Goal: Transaction & Acquisition: Obtain resource

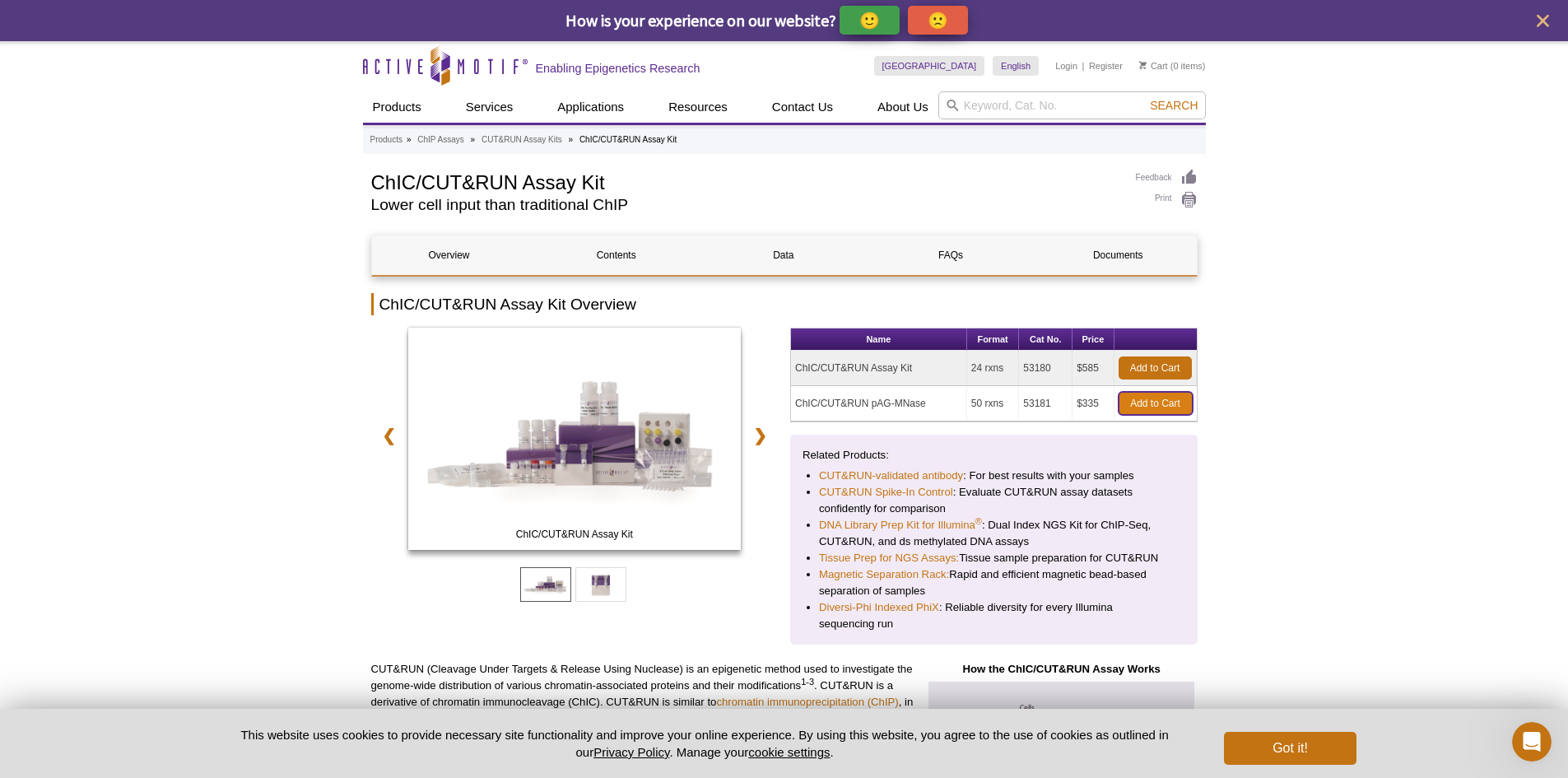
click at [1146, 405] on link "Add to Cart" at bounding box center [1156, 402] width 74 height 23
click at [1329, 758] on button "Got it!" at bounding box center [1290, 748] width 131 height 33
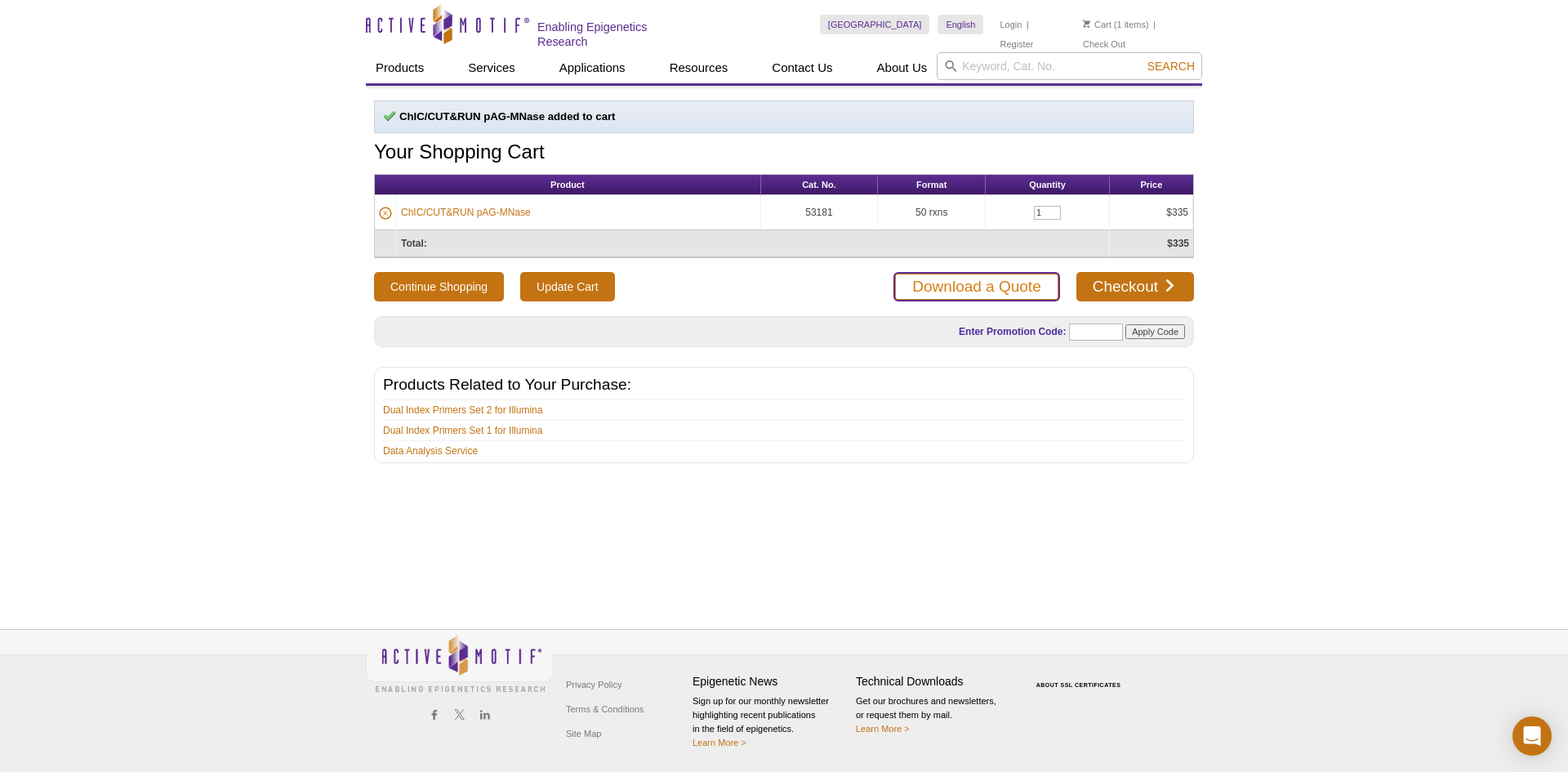
click at [980, 285] on link "Download a Quote" at bounding box center [976, 286] width 166 height 29
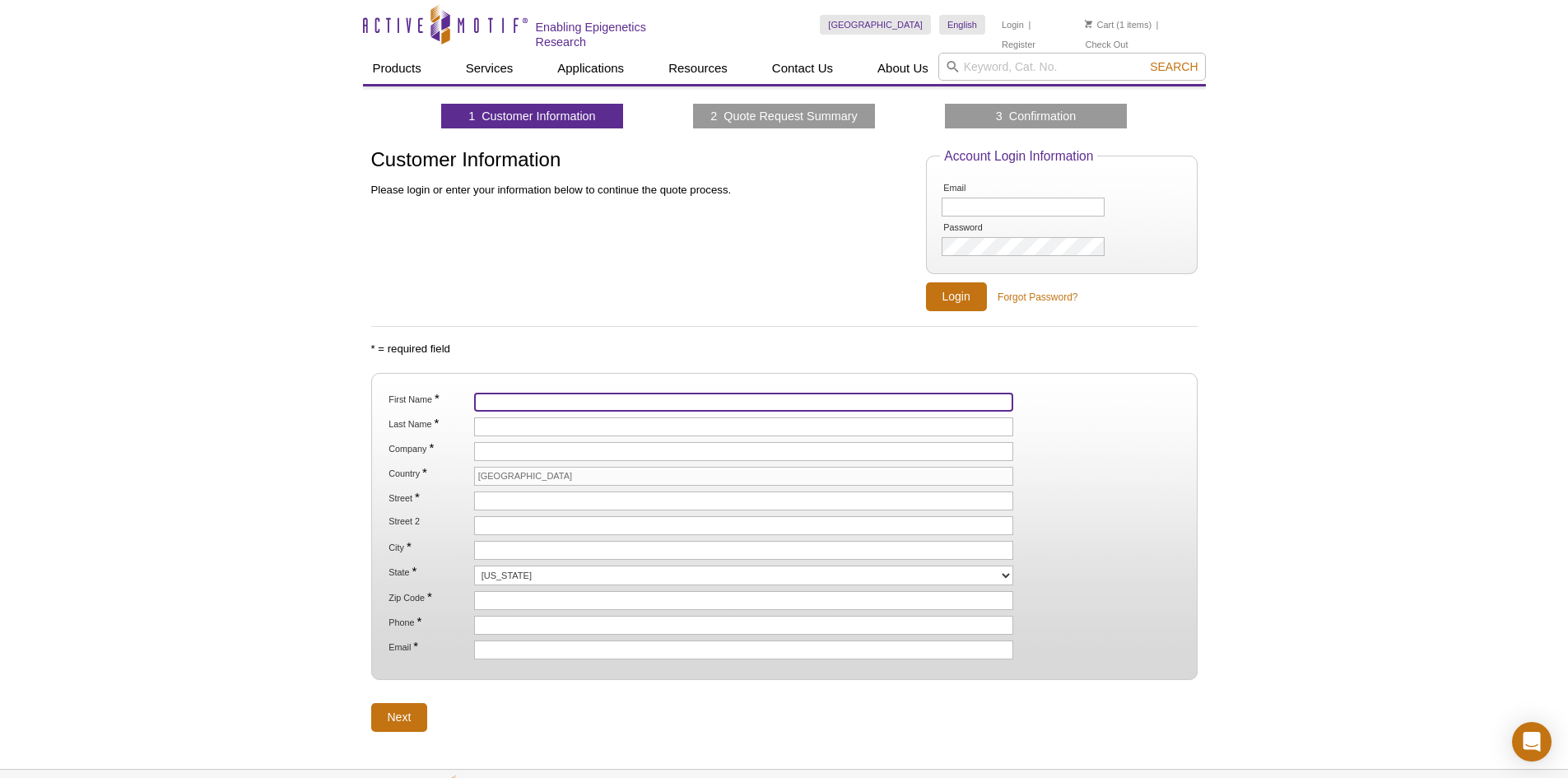
click at [528, 407] on input "First Name *" at bounding box center [743, 401] width 540 height 19
click at [536, 405] on input "First Name *" at bounding box center [743, 401] width 540 height 19
type input "Yanquan"
type input "Zhang"
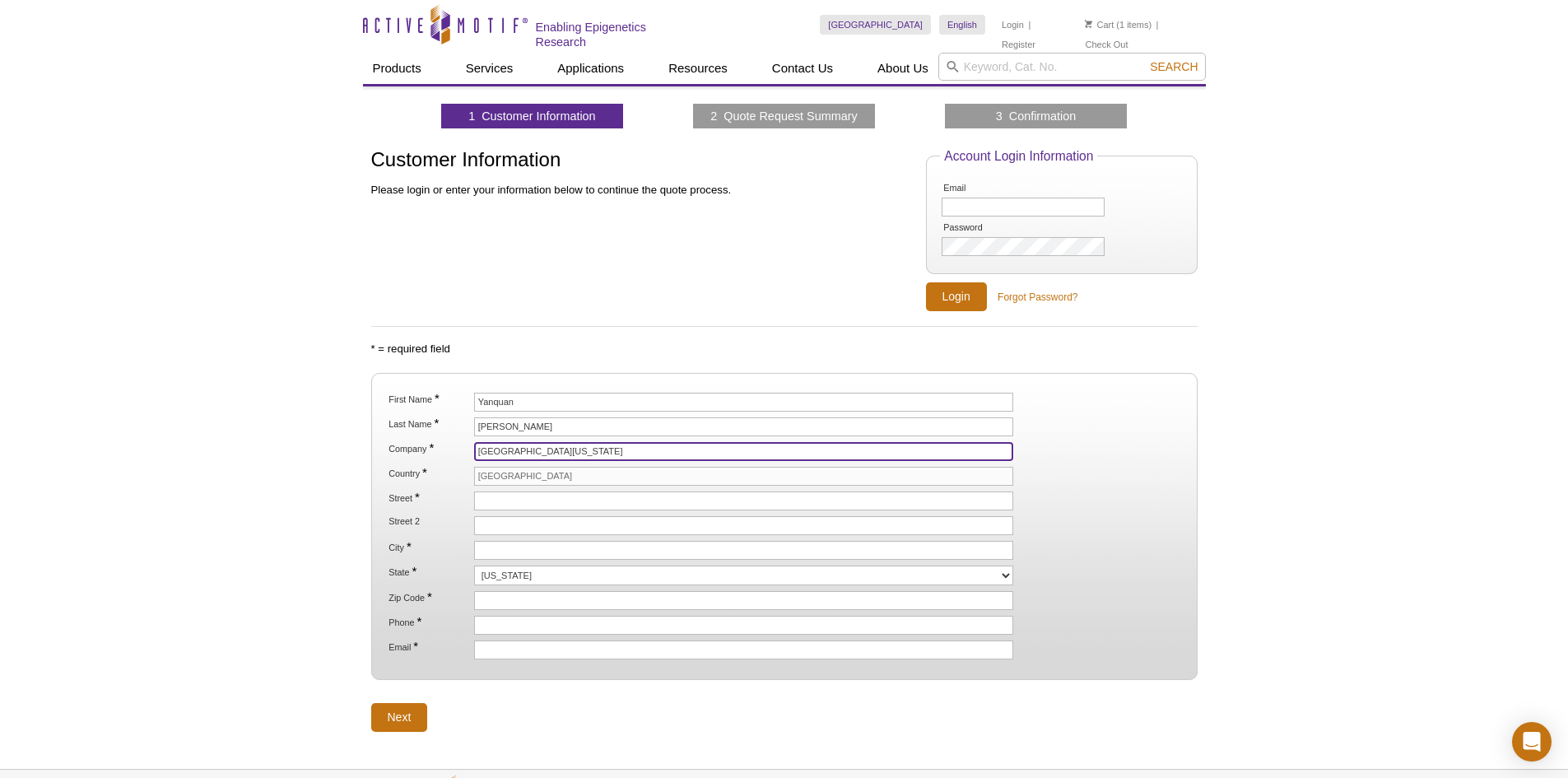
type input "[GEOGRAPHIC_DATA][US_STATE]"
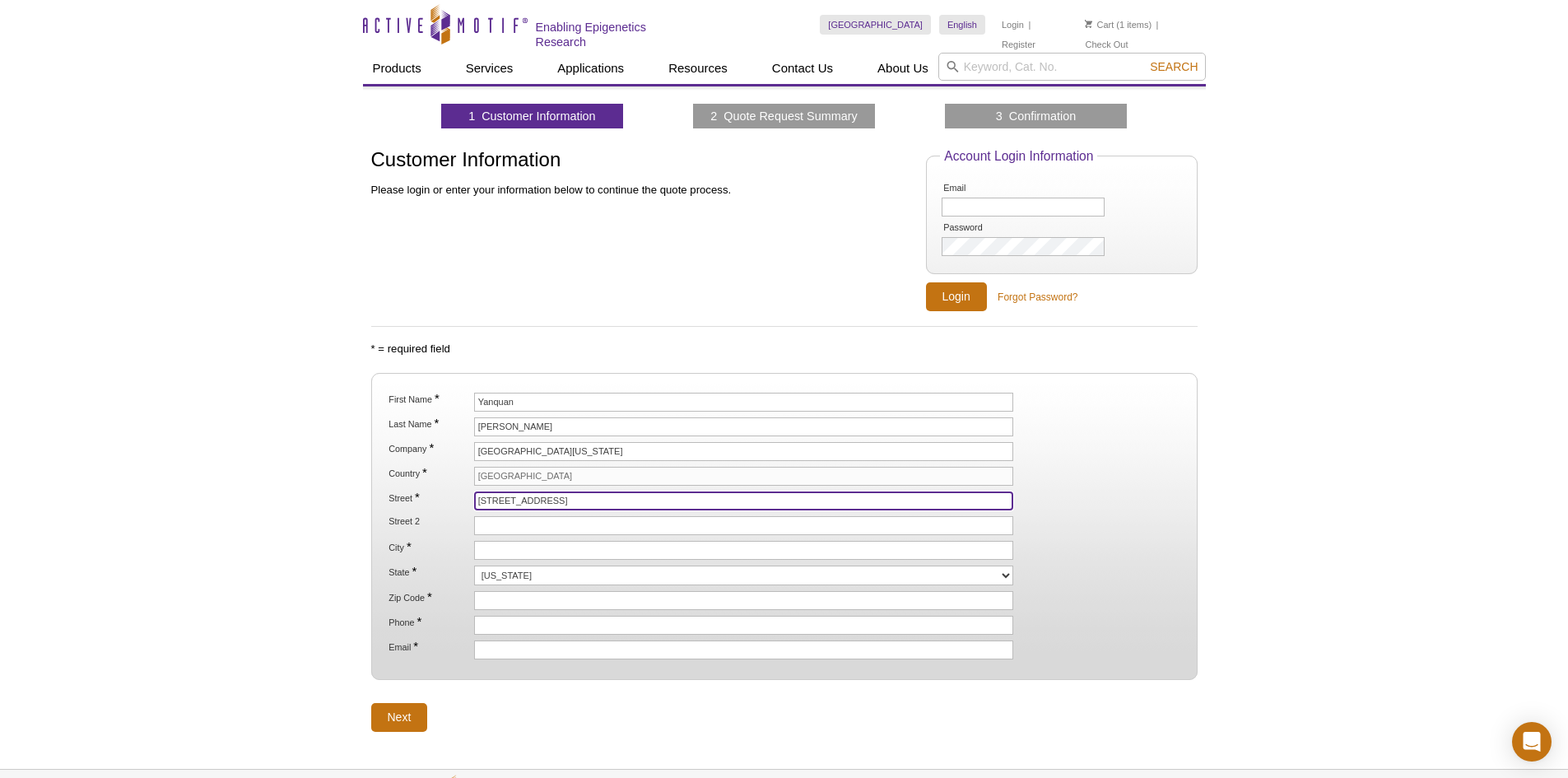
type input "[STREET_ADDRESS]"
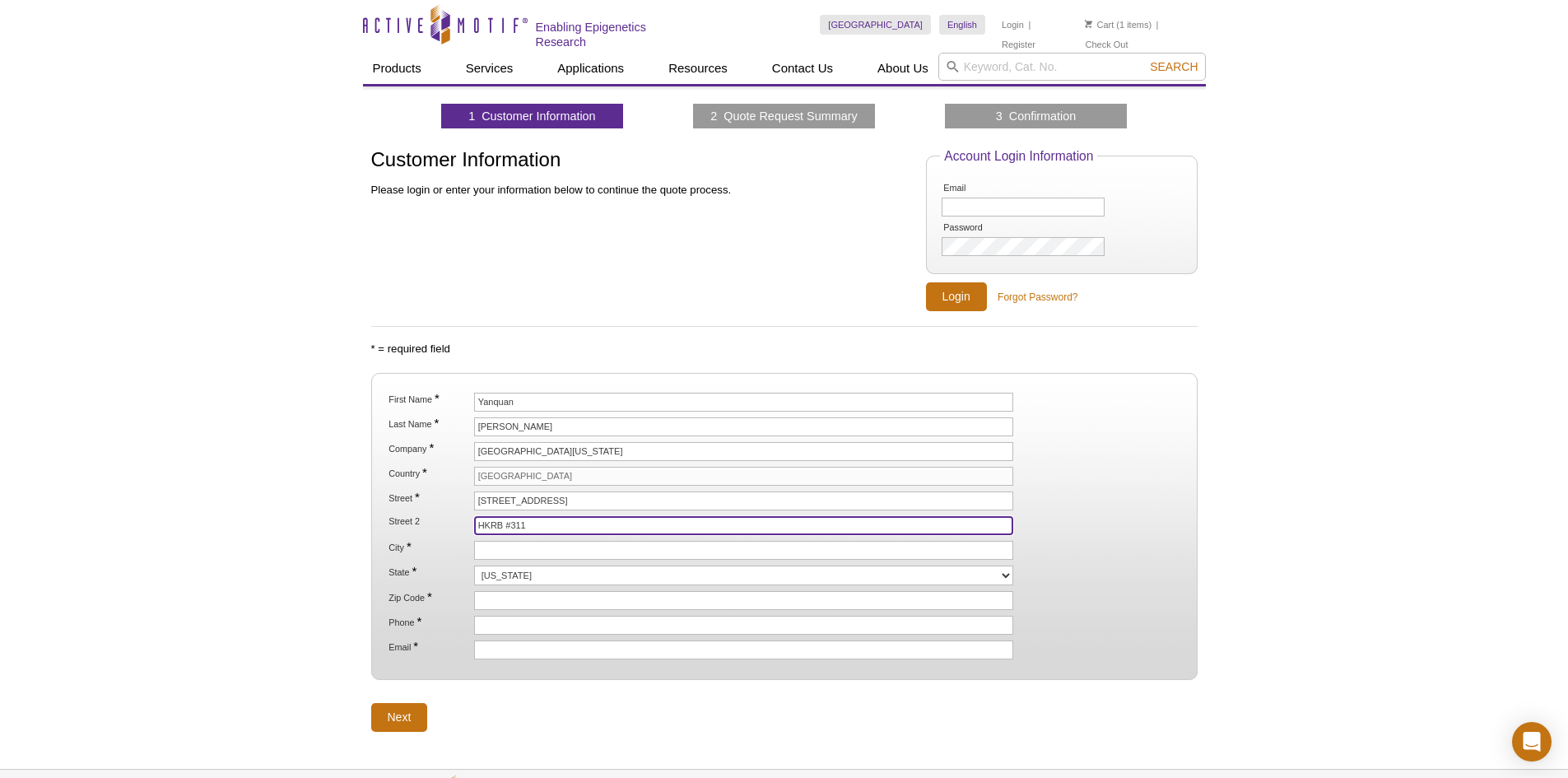
type input "HKRB #311"
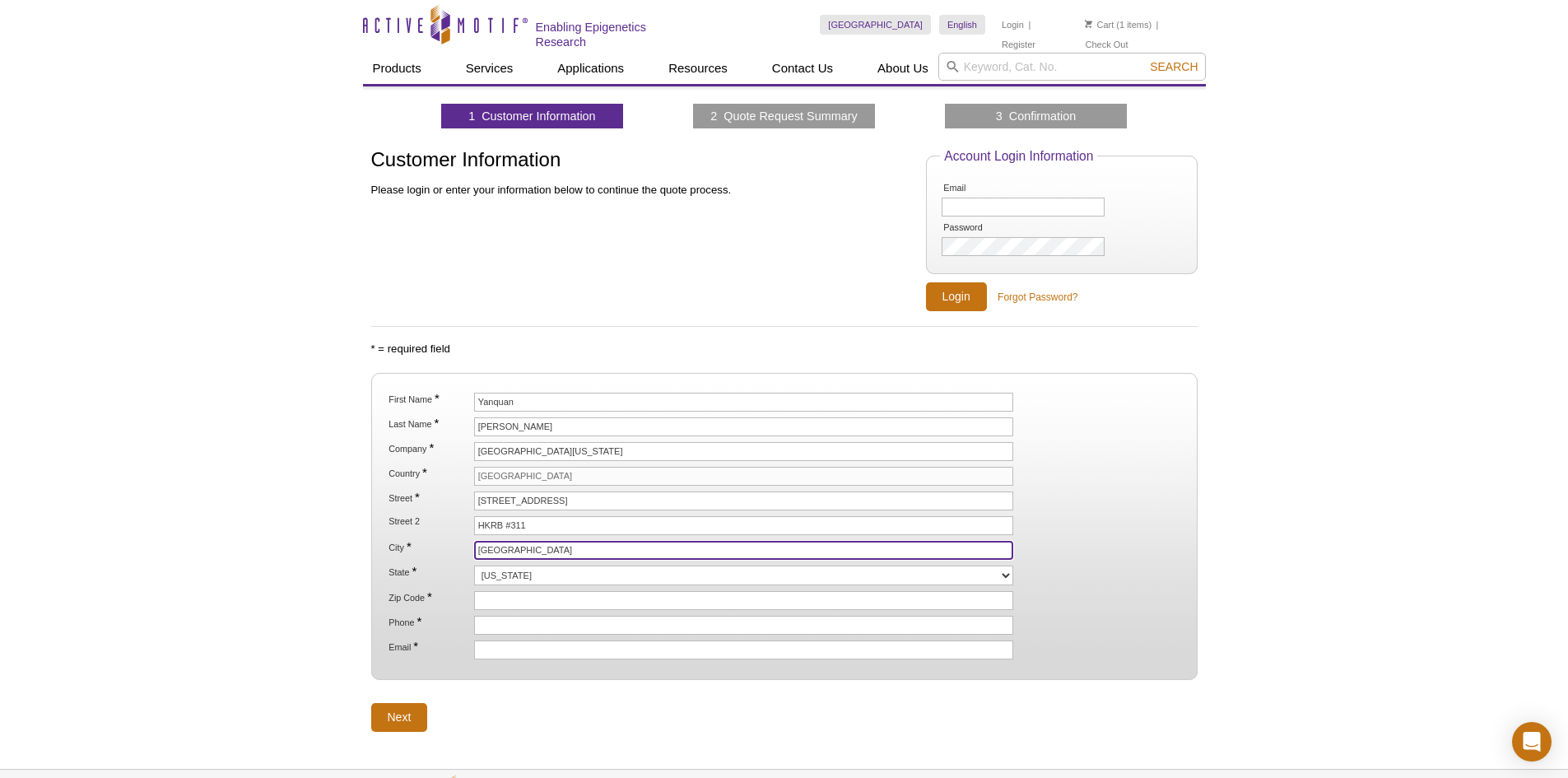
type input "[GEOGRAPHIC_DATA]"
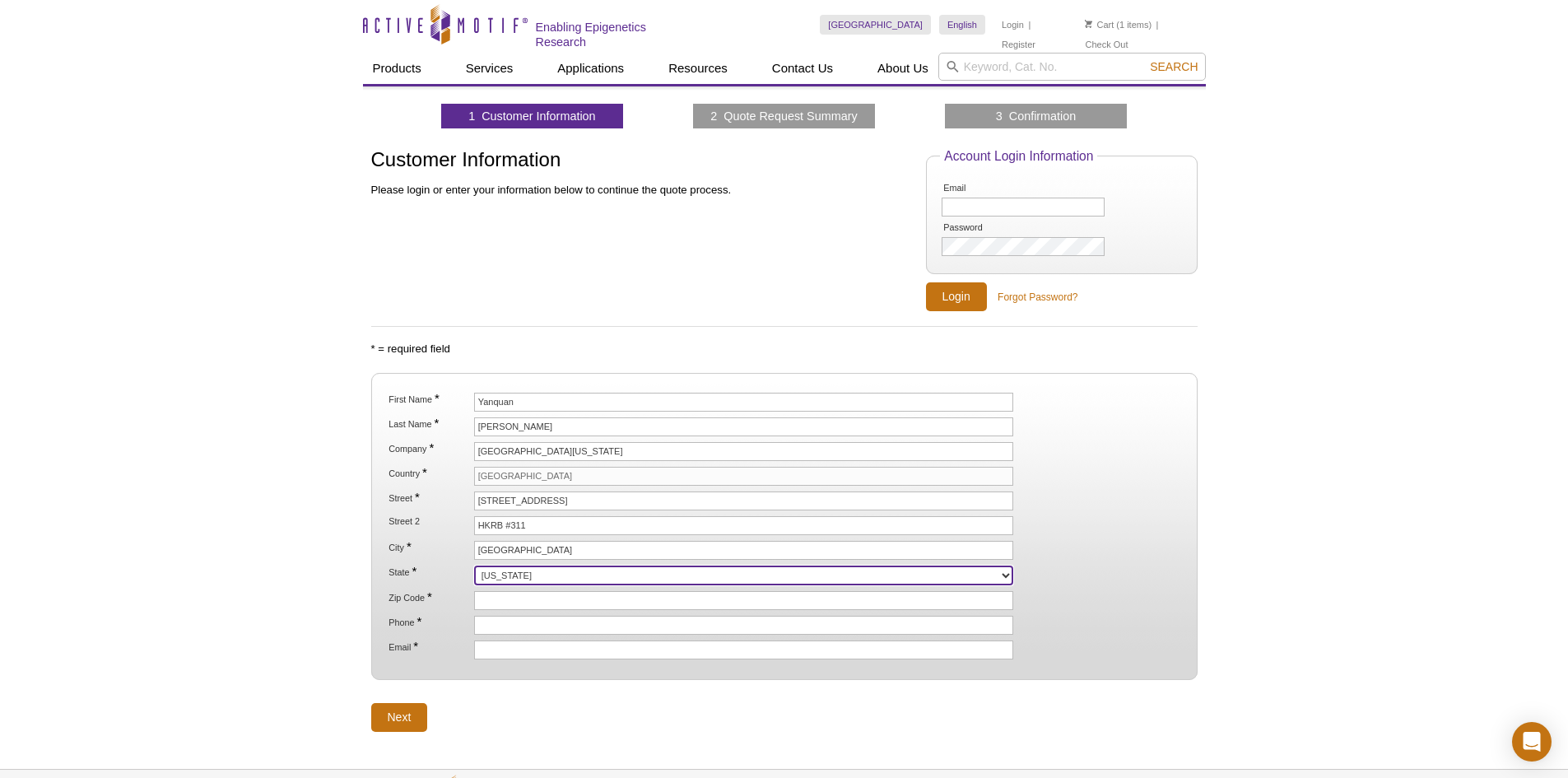
click at [783, 574] on select "Alabama Alaska American Samoa Arizona Arkansas California Colorado Connecticut …" at bounding box center [743, 574] width 540 height 19
select select "KY"
click at [474, 565] on select "Alabama Alaska American Samoa Arizona Arkansas California Colorado Connecticut …" at bounding box center [743, 574] width 540 height 19
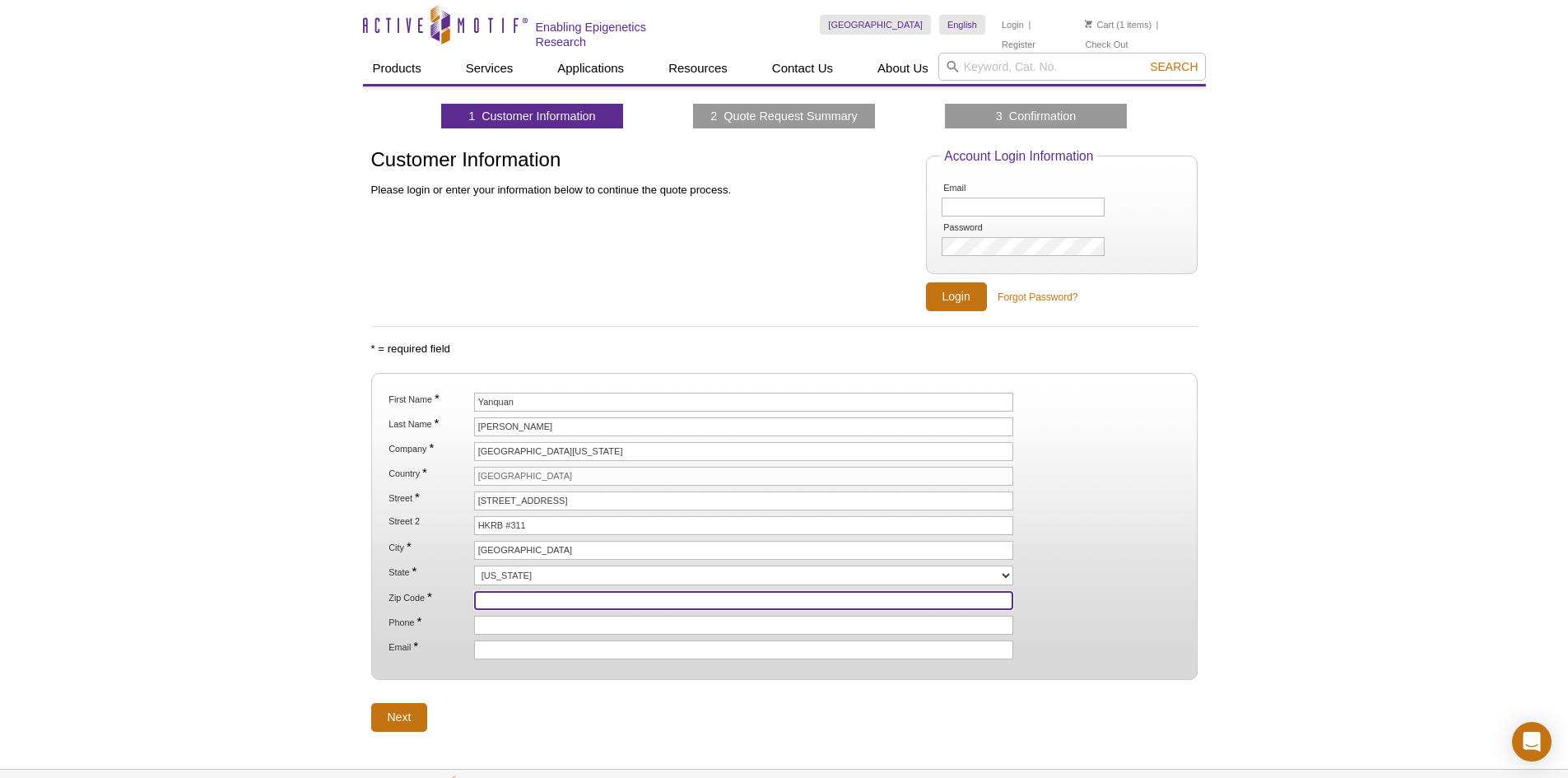
click at [531, 595] on input "Zip Code *" at bounding box center [743, 600] width 540 height 19
type input "40536"
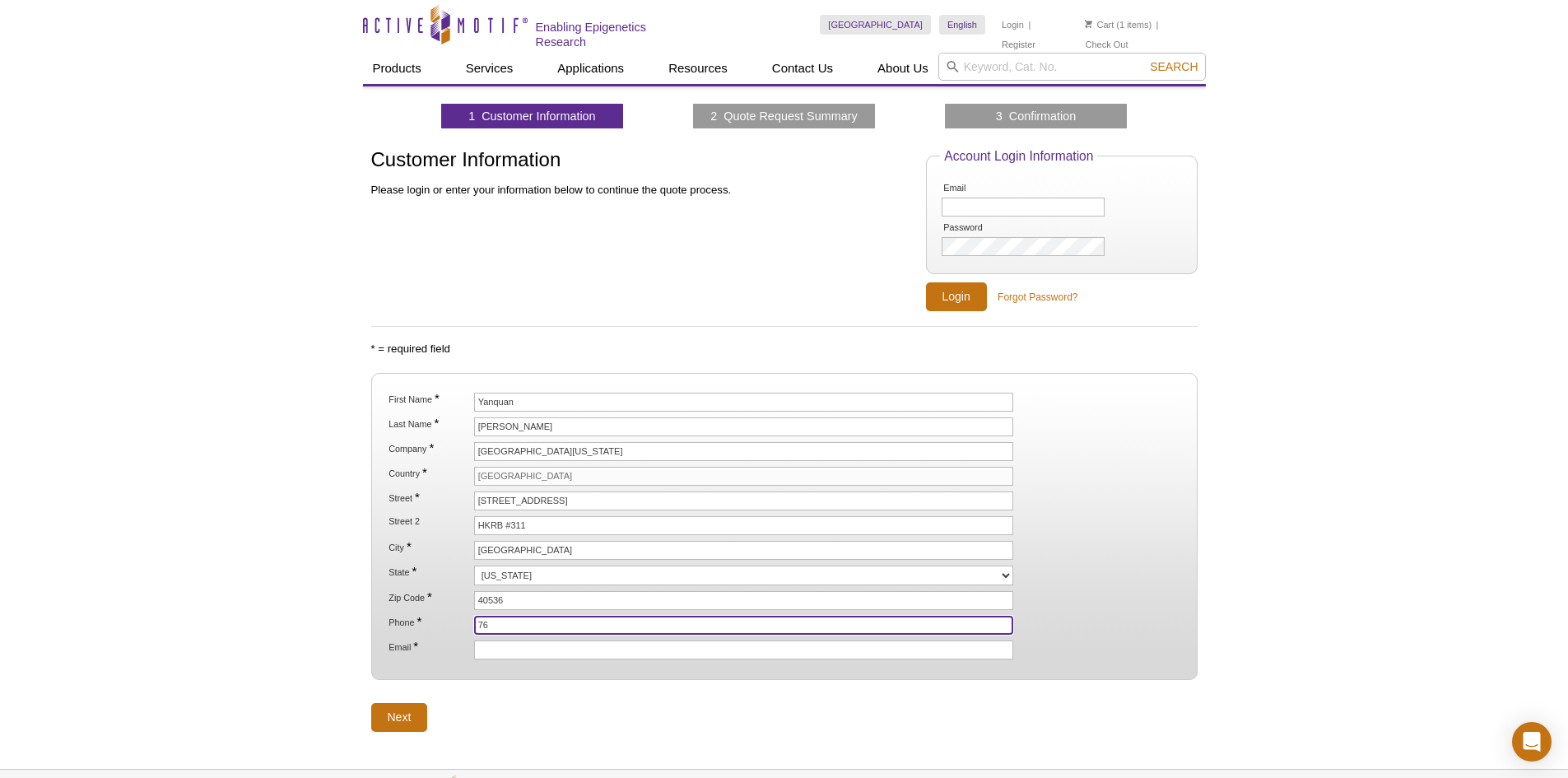
type input "7"
type input "8595620227"
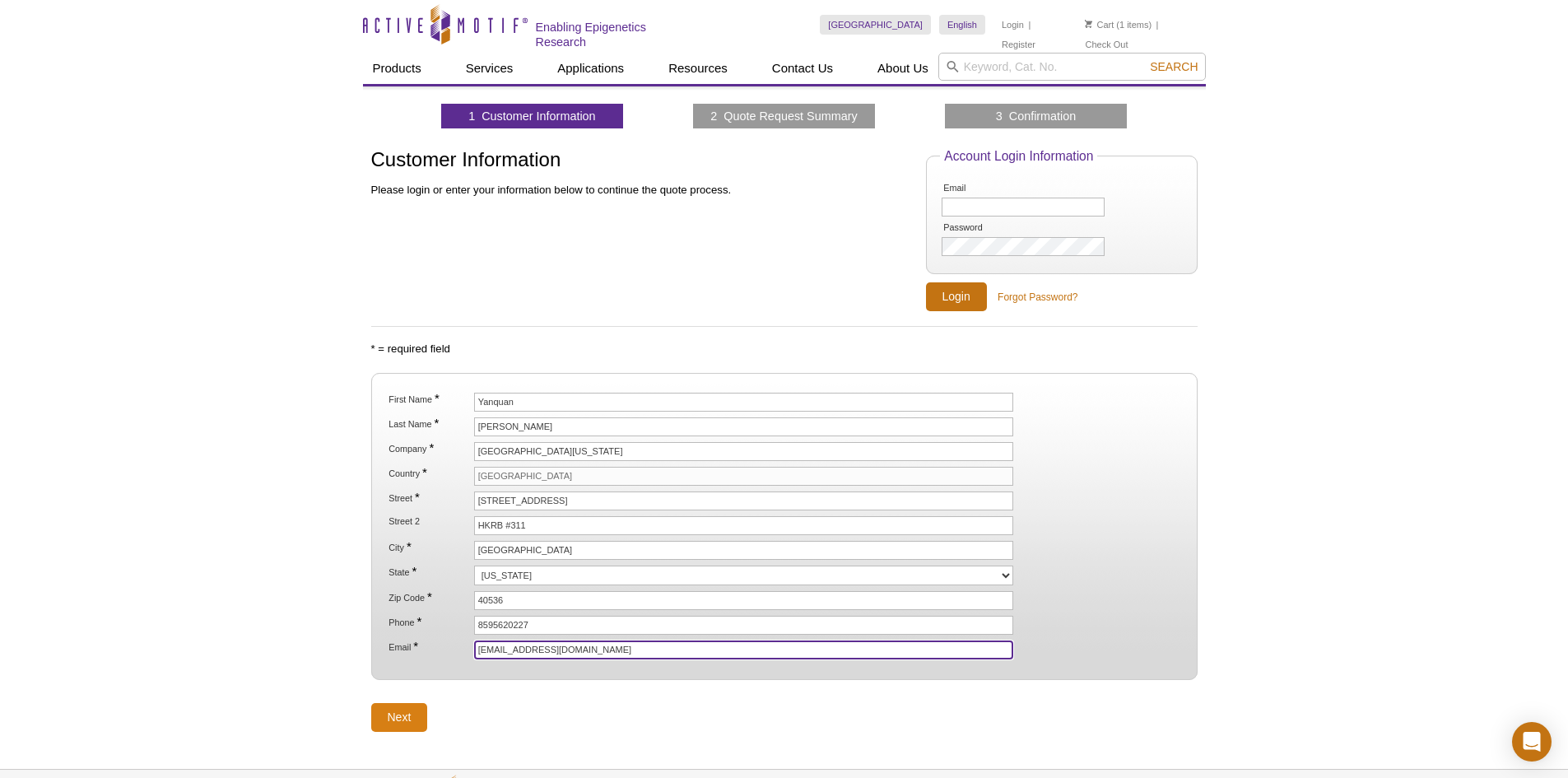
type input "[EMAIL_ADDRESS][DOMAIN_NAME]"
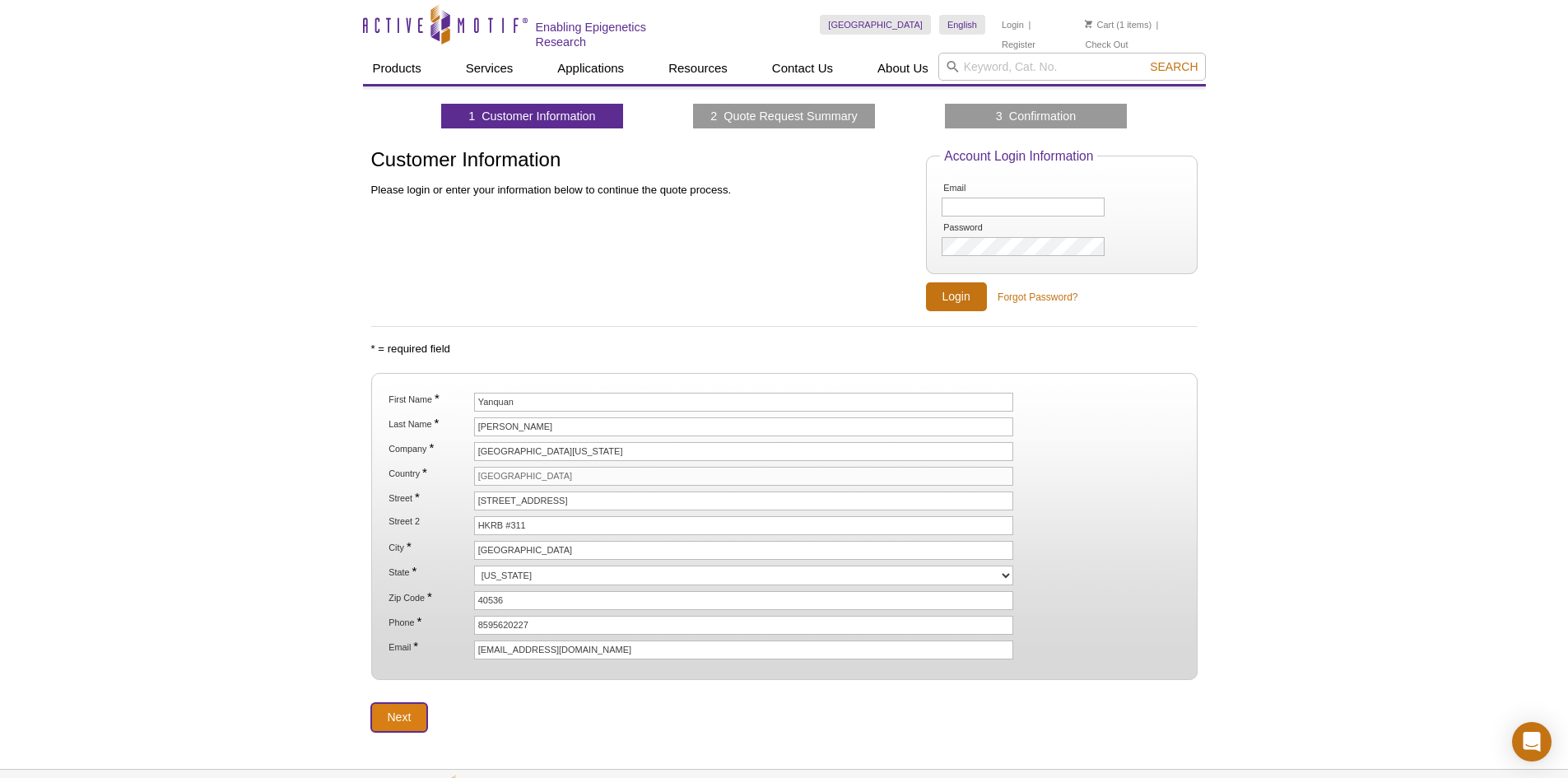
click at [413, 717] on input "Next" at bounding box center [399, 717] width 56 height 29
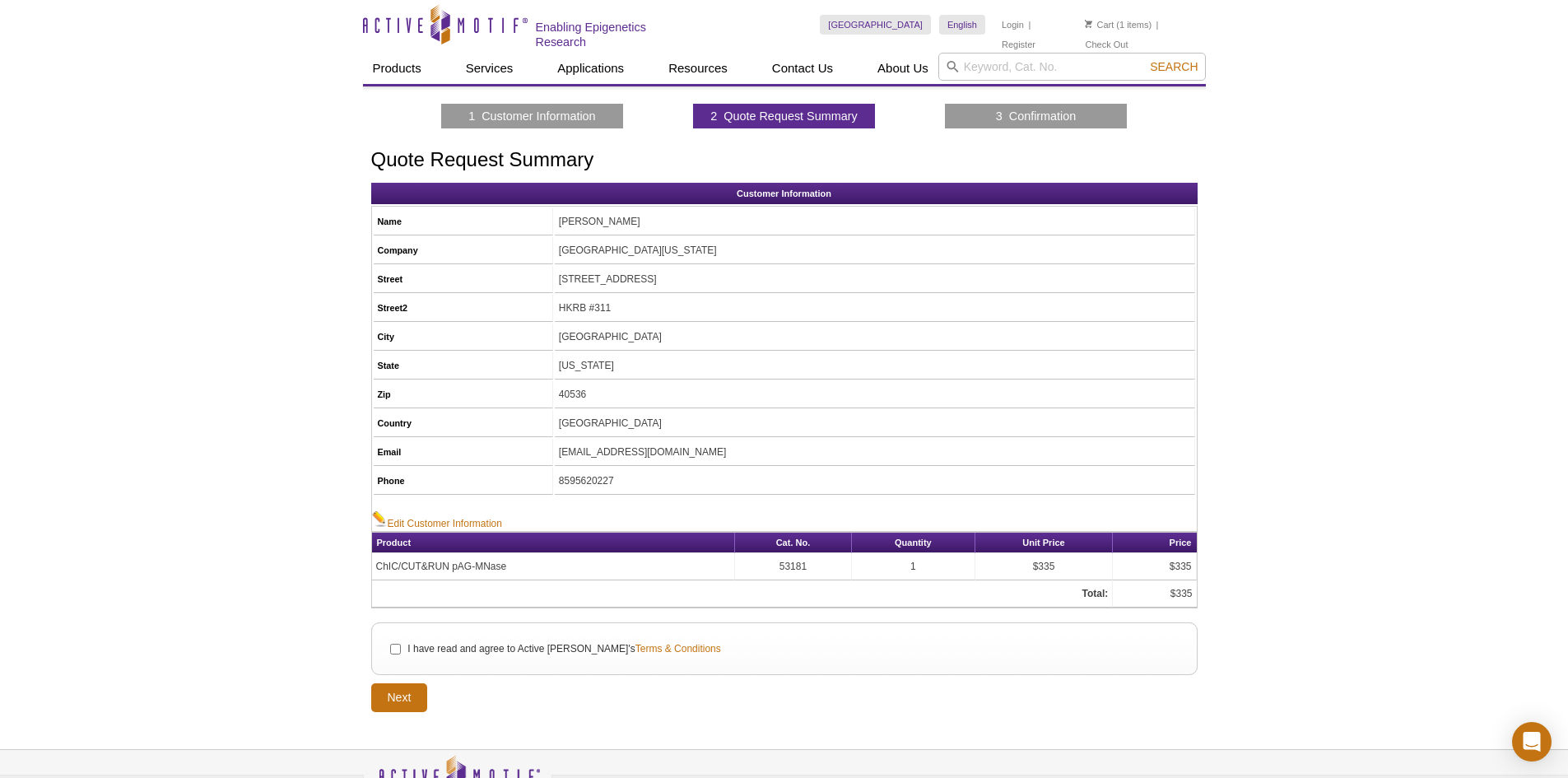
click at [458, 645] on label "I have read and agree to Active Motif's Terms & Conditions" at bounding box center [563, 648] width 315 height 15
click at [401, 645] on input "I have read and agree to Active Motif's Terms & Conditions" at bounding box center [396, 649] width 11 height 11
checkbox input "true"
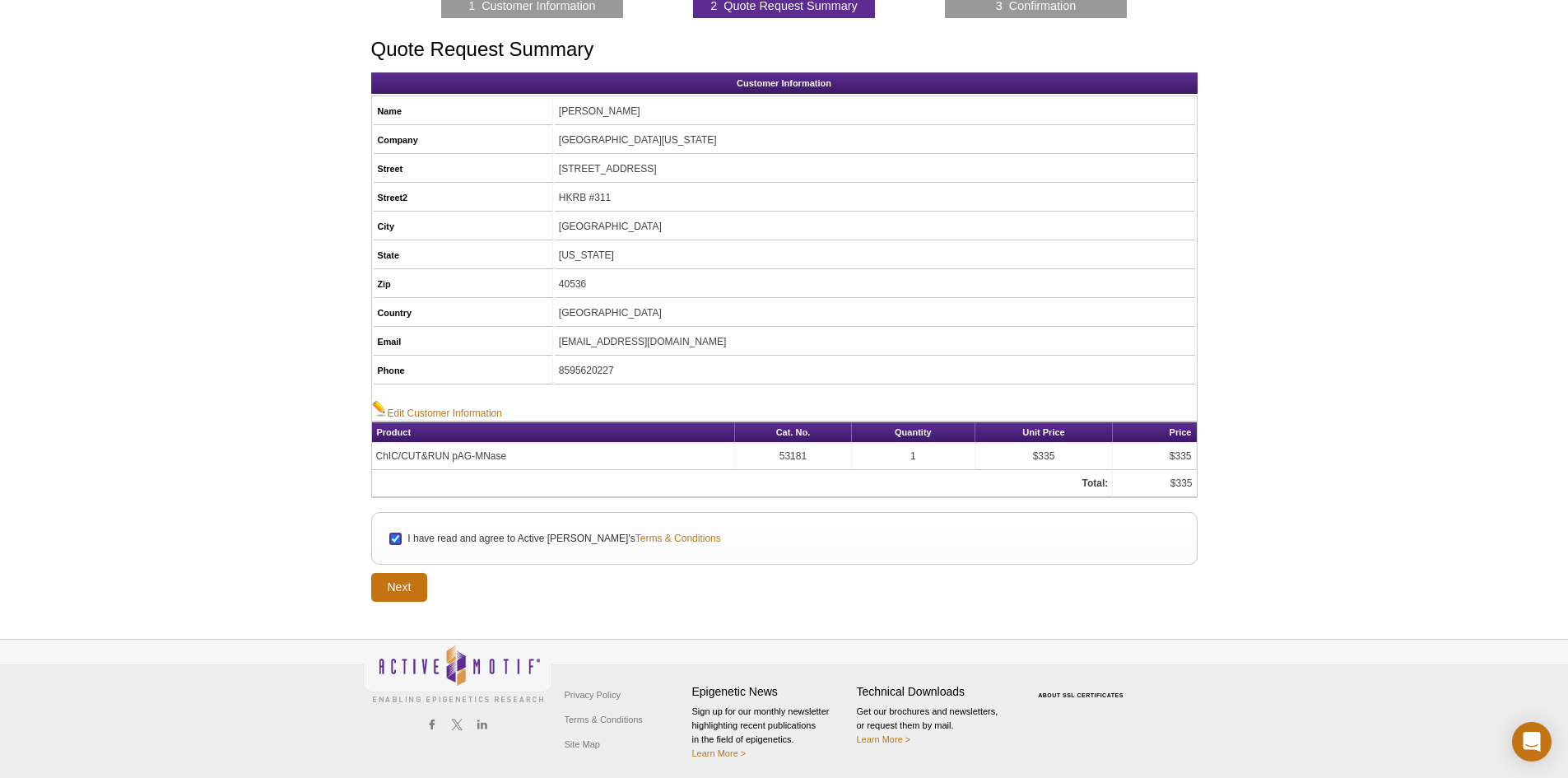
scroll to position [113, 0]
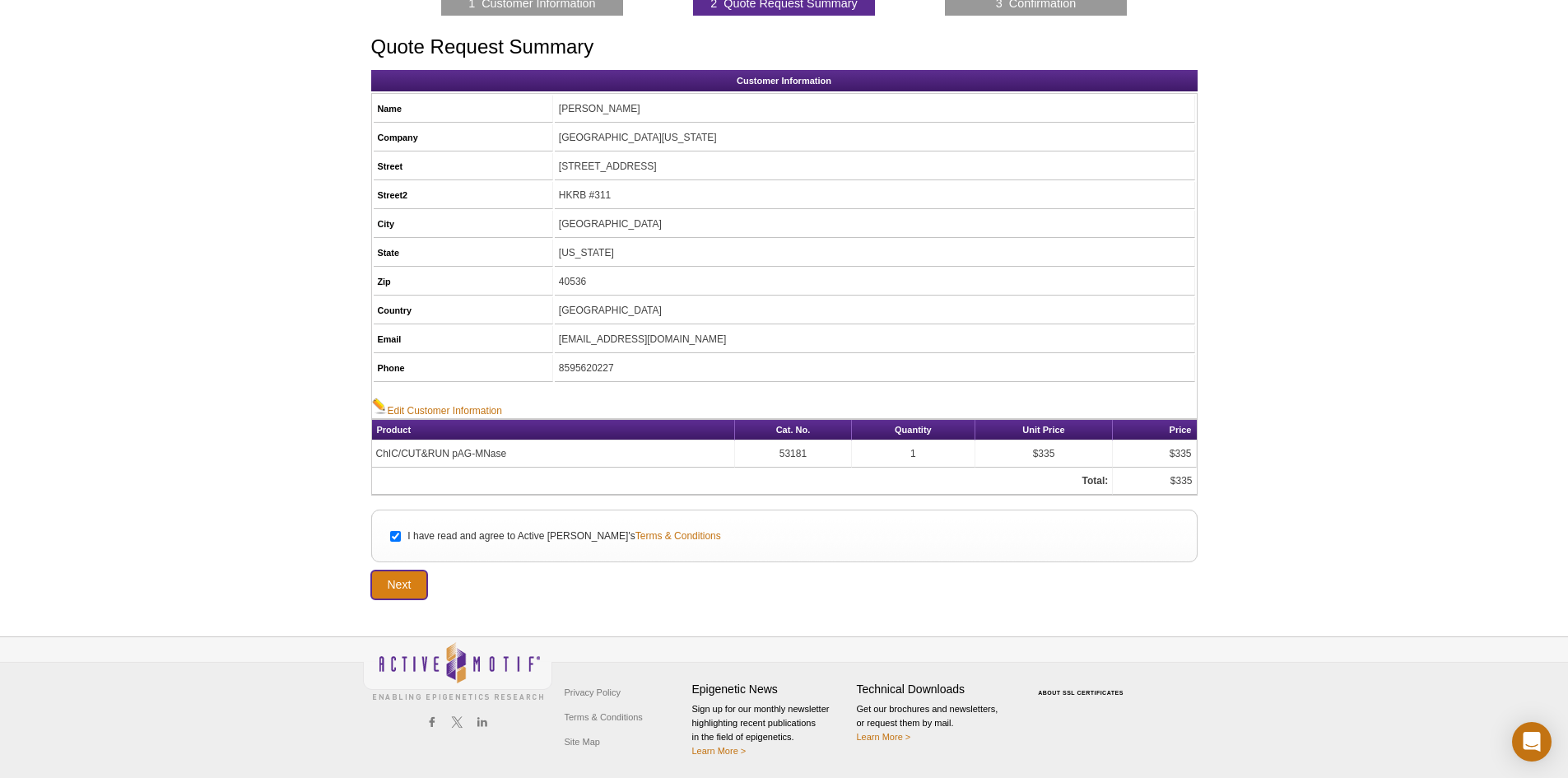
click at [405, 586] on input "Next" at bounding box center [399, 584] width 56 height 29
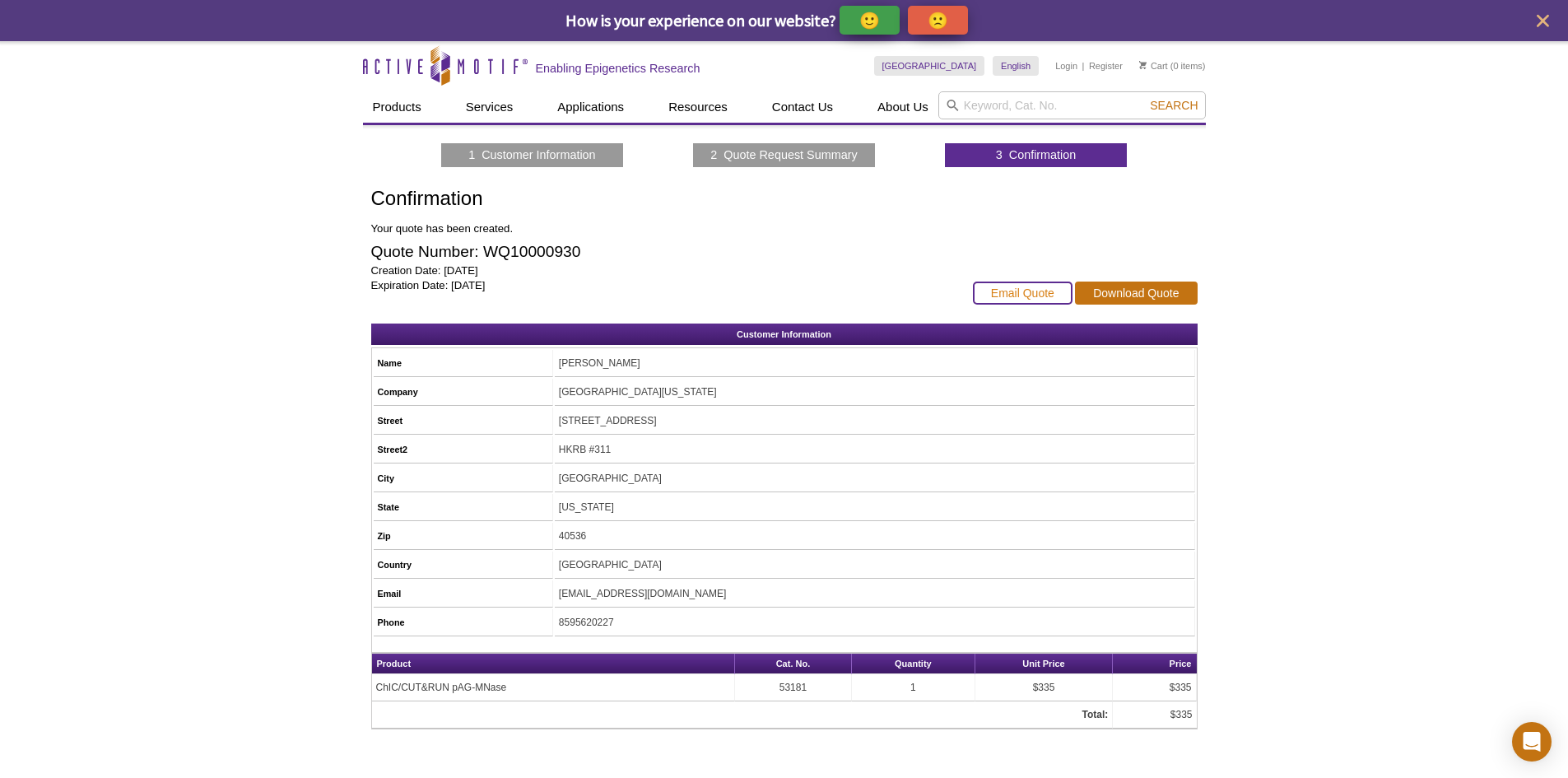
click at [1034, 296] on link "Email Quote" at bounding box center [1023, 292] width 100 height 23
click at [1132, 296] on link "Download Quote" at bounding box center [1137, 292] width 122 height 23
